Goal: Navigation & Orientation: Find specific page/section

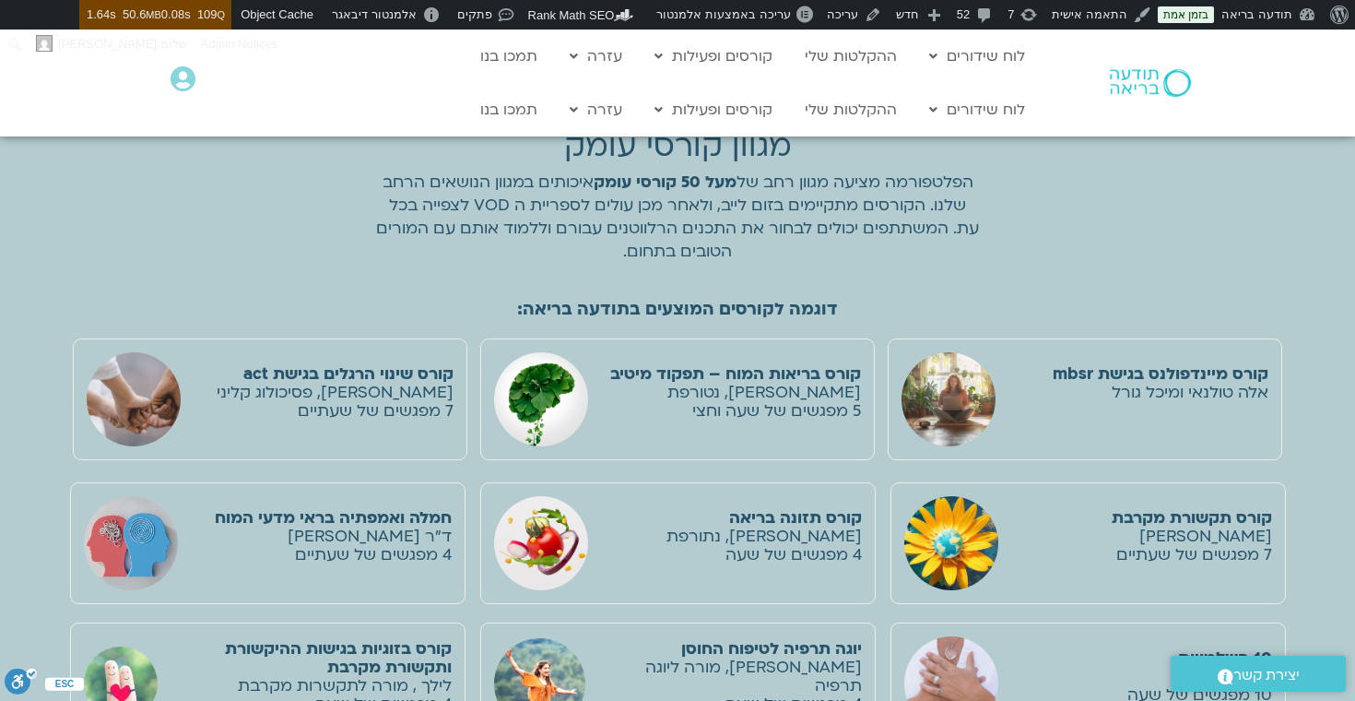
scroll to position [2826, 0]
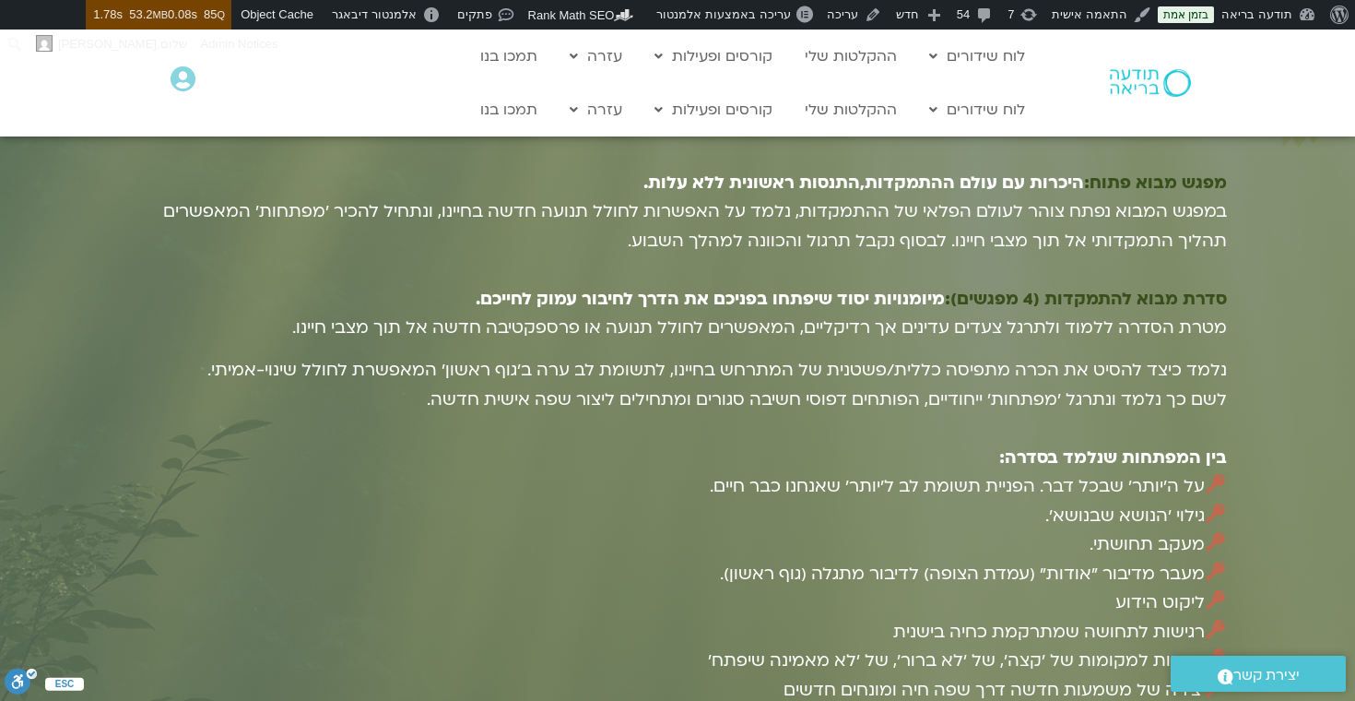
scroll to position [3745, 0]
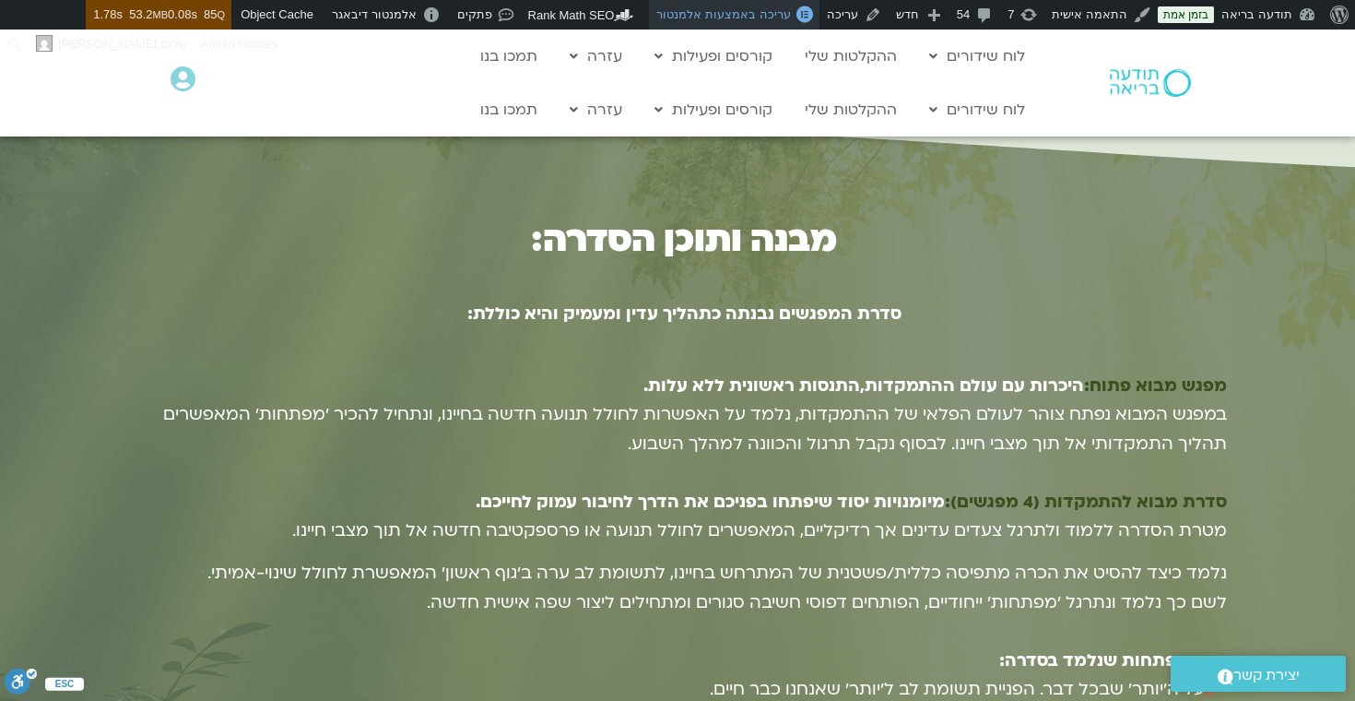
click at [721, 17] on span "עריכה באמצעות אלמנטור" at bounding box center [723, 14] width 134 height 14
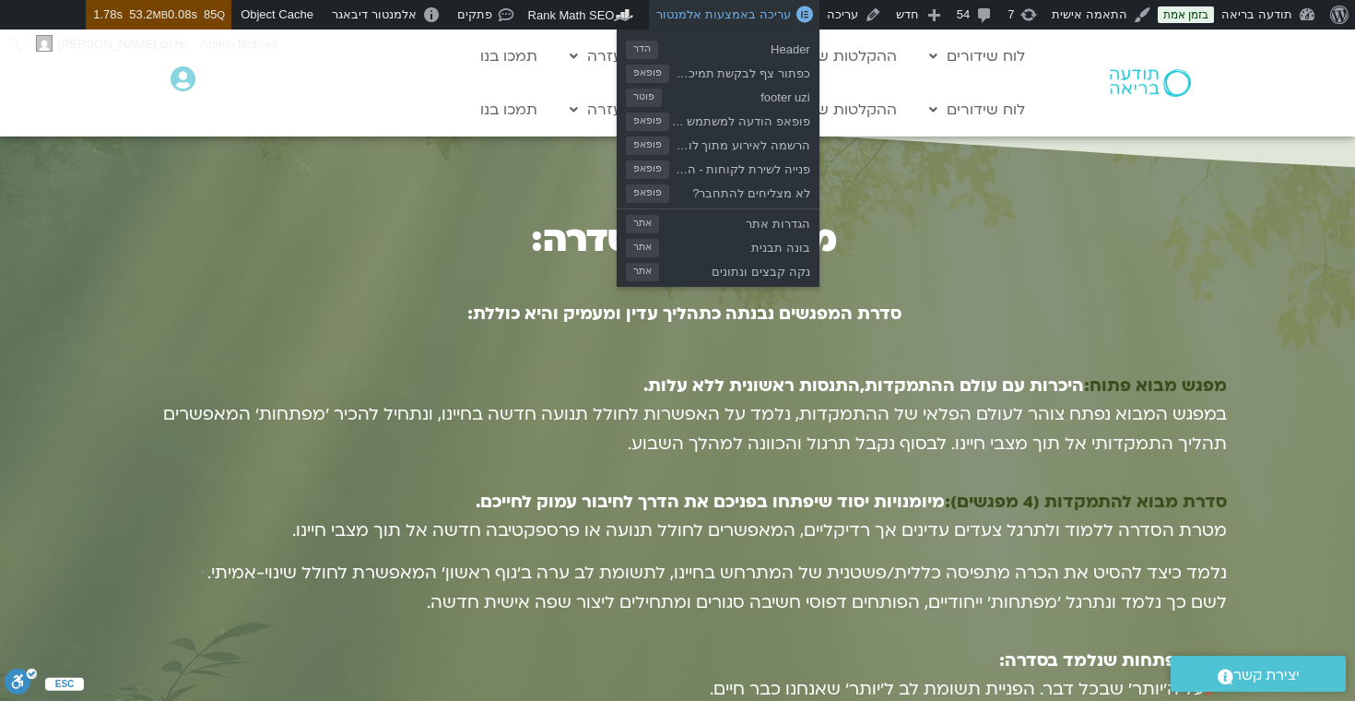
click at [737, 10] on span "עריכה באמצעות אלמנטור" at bounding box center [723, 14] width 134 height 14
click at [736, 12] on span "עריכה באמצעות אלמנטור" at bounding box center [723, 14] width 134 height 14
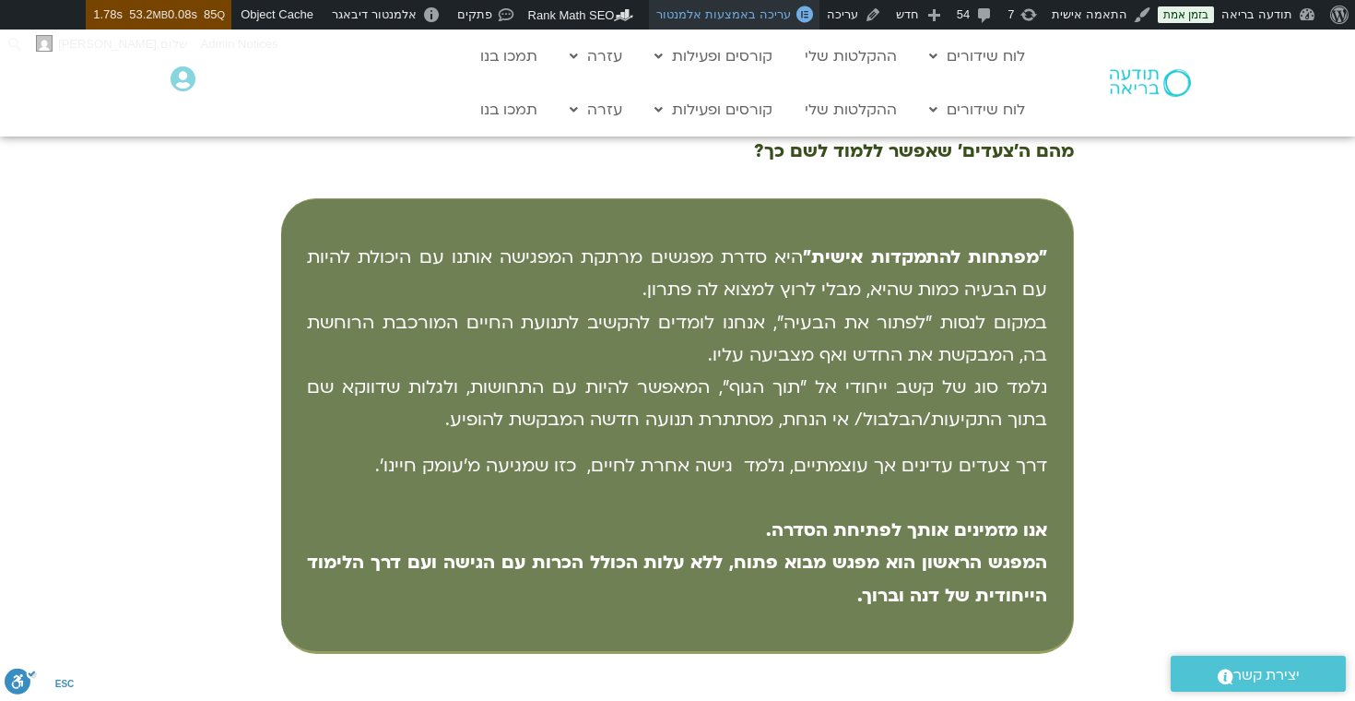
scroll to position [1030, 0]
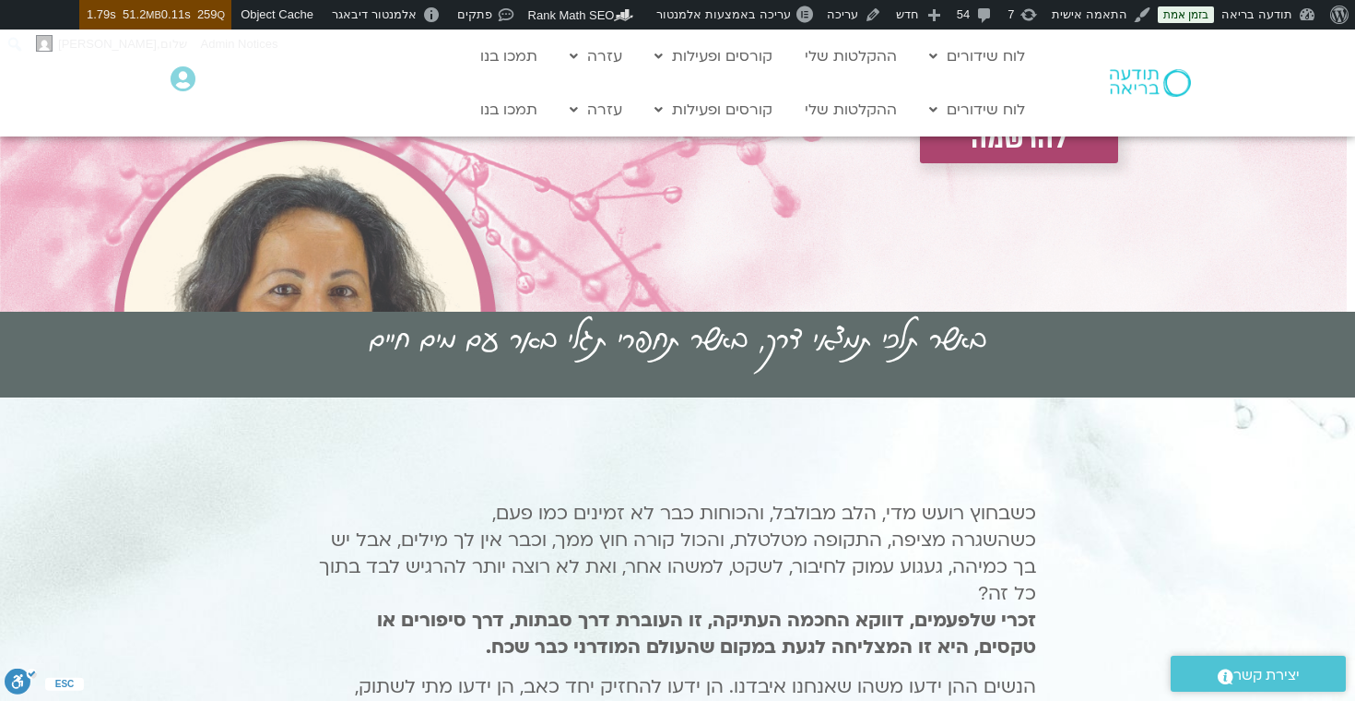
scroll to position [418, 0]
